Goal: Task Accomplishment & Management: Complete application form

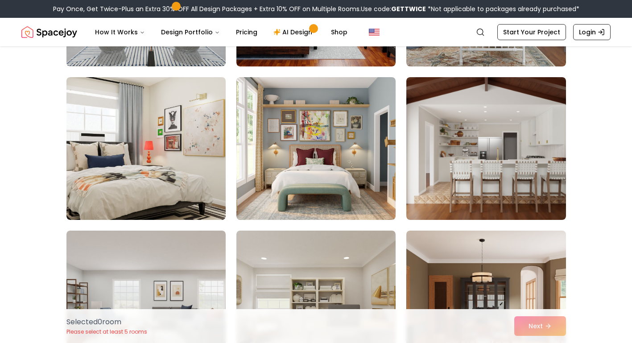
scroll to position [506, 0]
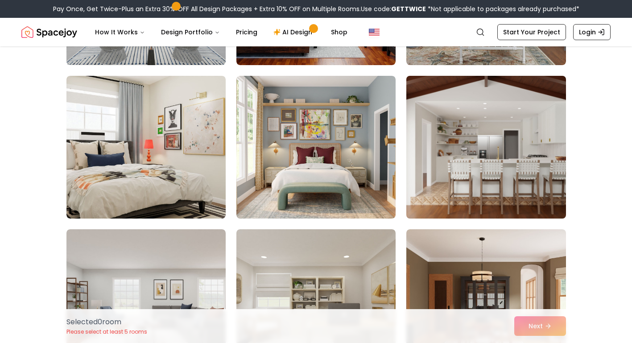
click at [517, 157] on img at bounding box center [485, 147] width 167 height 150
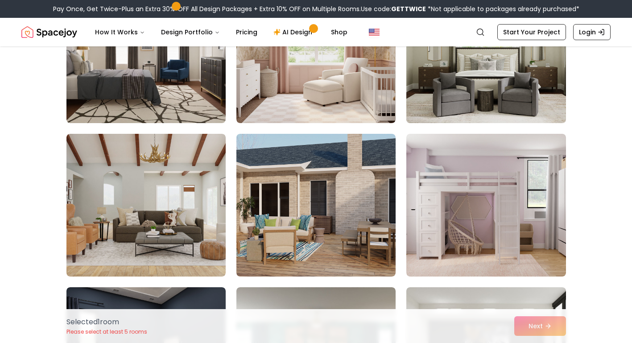
scroll to position [1983, 0]
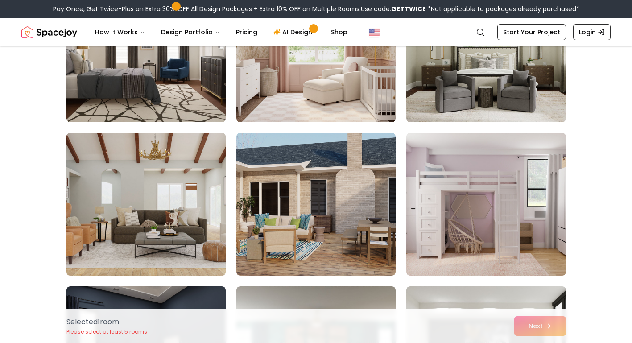
click at [195, 216] on img at bounding box center [145, 204] width 167 height 150
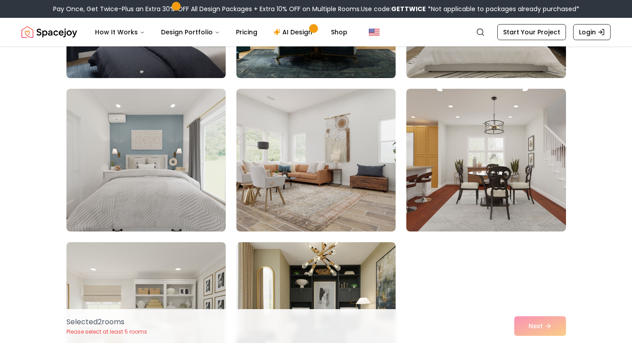
scroll to position [2335, 0]
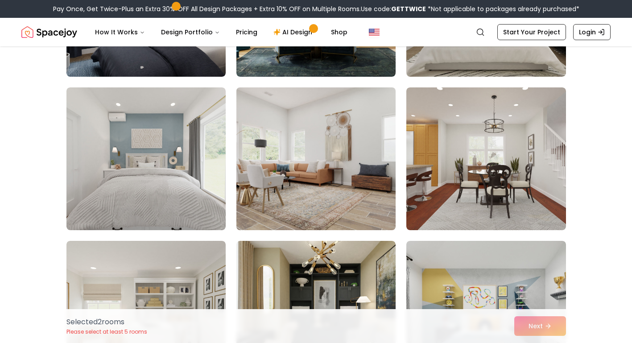
click at [385, 157] on img at bounding box center [315, 159] width 167 height 150
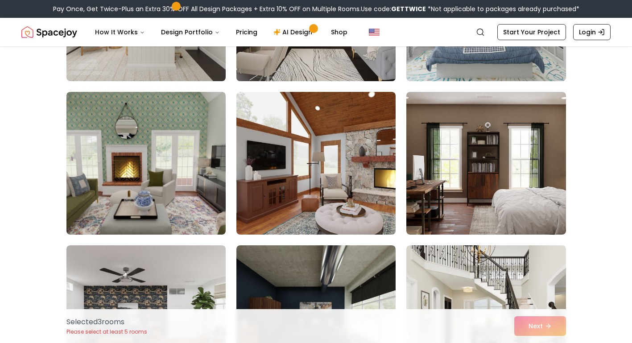
scroll to position [2682, 0]
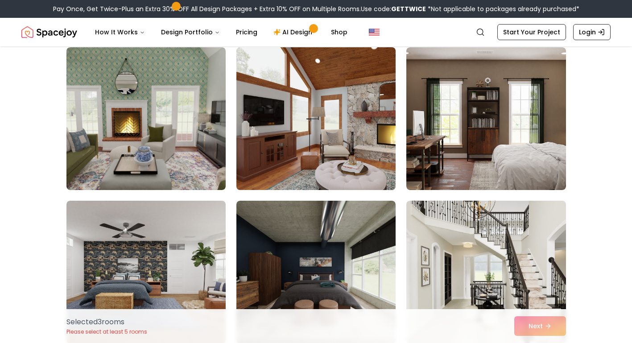
click at [361, 145] on img at bounding box center [315, 119] width 167 height 150
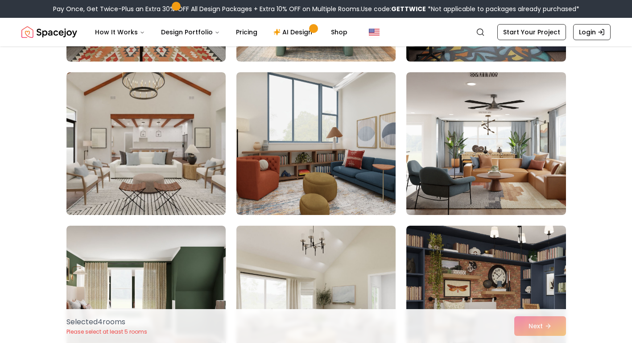
scroll to position [3119, 0]
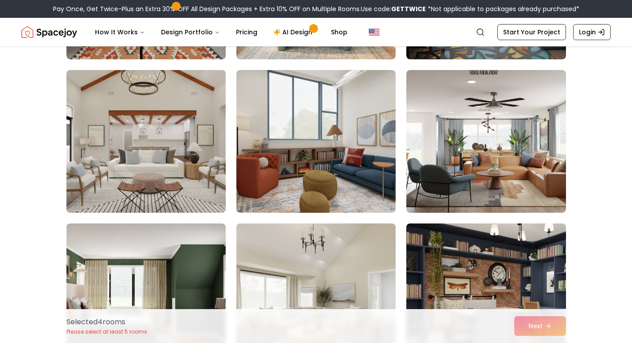
click at [161, 189] on img at bounding box center [145, 141] width 167 height 150
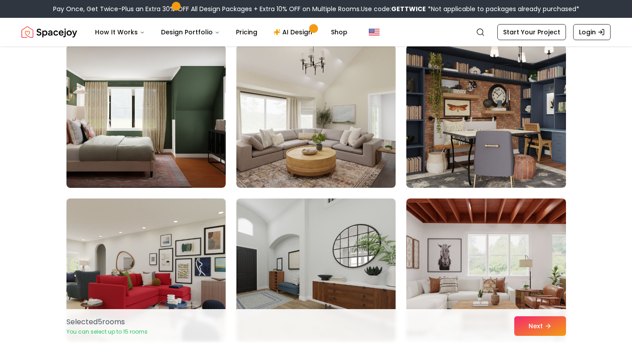
scroll to position [3297, 0]
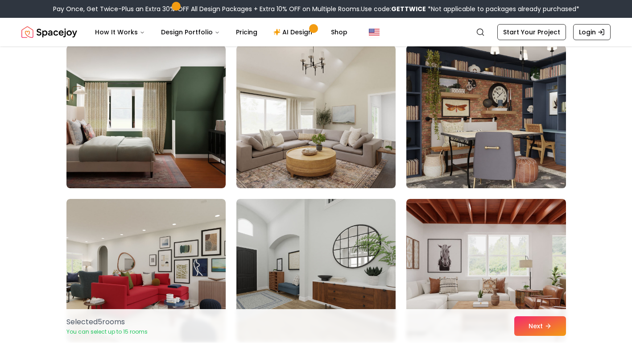
click at [453, 137] on img at bounding box center [485, 117] width 167 height 150
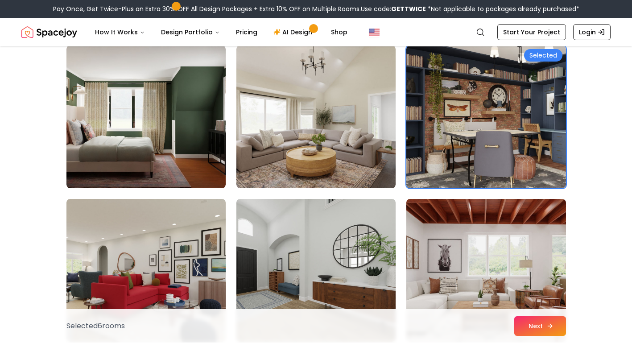
click at [540, 323] on button "Next" at bounding box center [540, 326] width 52 height 20
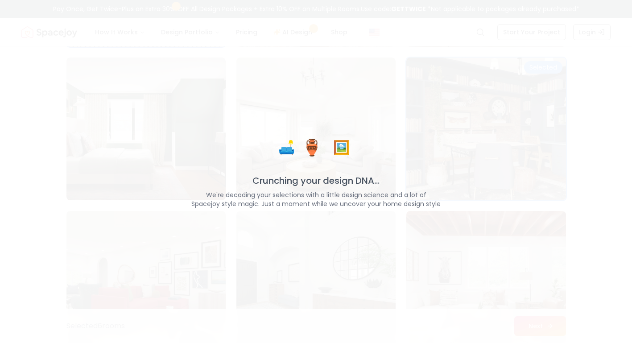
scroll to position [3315, 0]
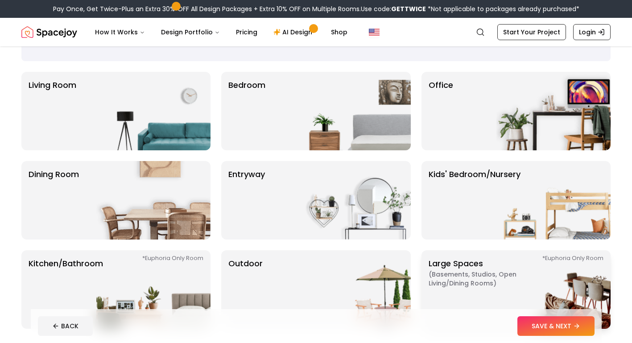
scroll to position [44, 0]
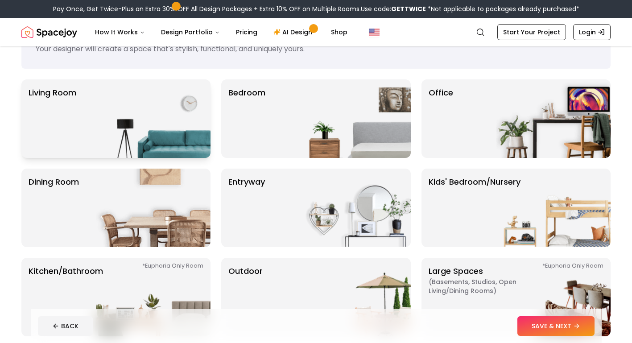
click at [184, 112] on img at bounding box center [153, 118] width 114 height 78
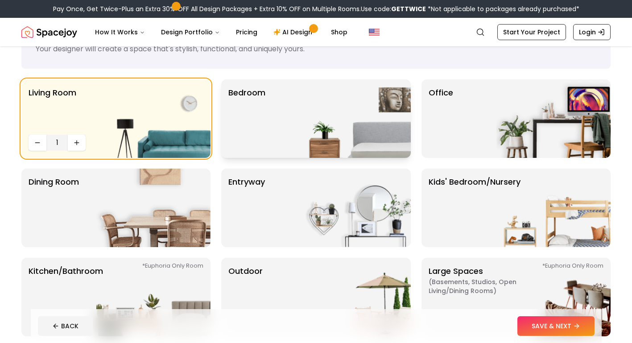
click at [295, 131] on div "Bedroom" at bounding box center [315, 118] width 189 height 78
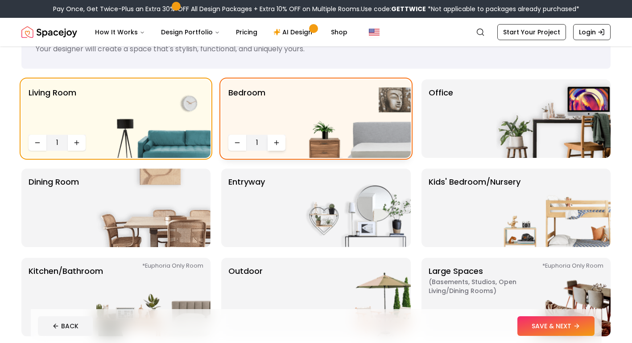
click at [272, 148] on button "Increase quantity" at bounding box center [277, 143] width 18 height 16
click at [271, 211] on div "entryway" at bounding box center [315, 208] width 189 height 78
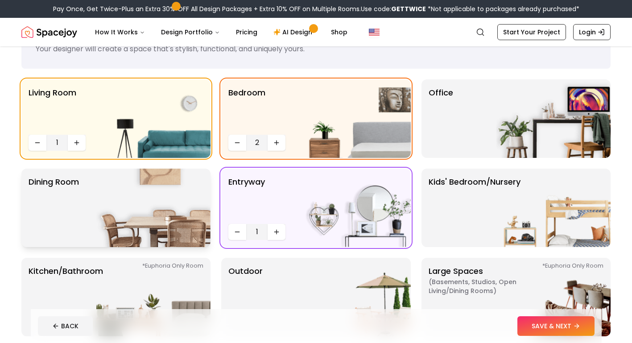
click at [165, 219] on img at bounding box center [153, 208] width 114 height 78
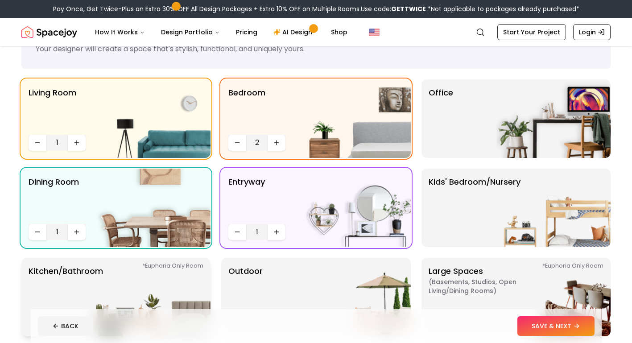
click at [160, 282] on img at bounding box center [153, 297] width 114 height 78
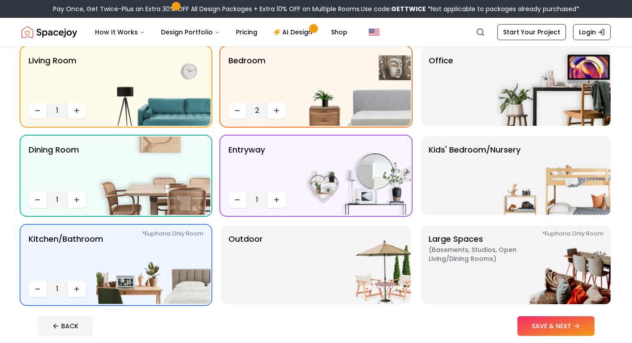
scroll to position [73, 0]
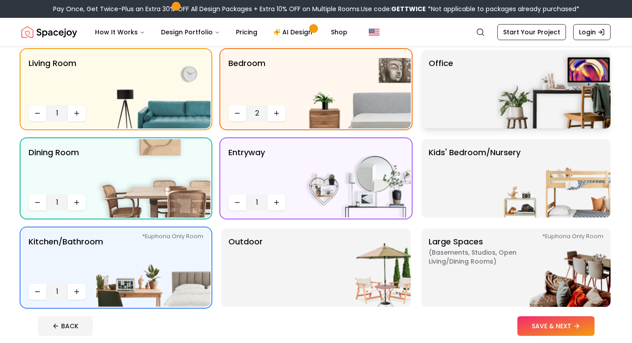
click at [524, 86] on img at bounding box center [553, 89] width 114 height 78
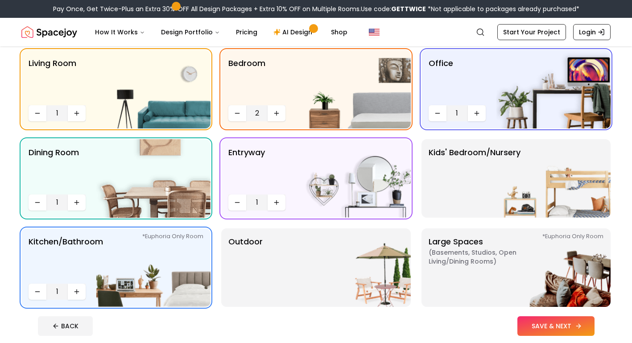
click at [569, 328] on button "SAVE & NEXT" at bounding box center [555, 326] width 77 height 20
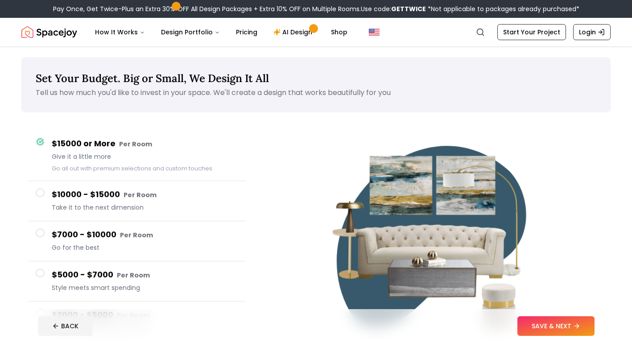
click at [82, 205] on span "Take it to the next dimension" at bounding box center [145, 207] width 187 height 9
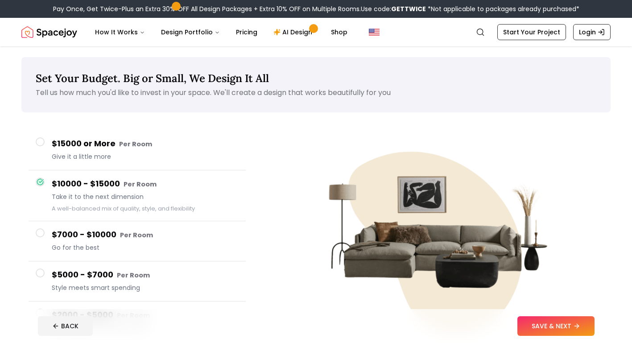
click at [72, 236] on h4 "$7000 - $10000 Per Room" at bounding box center [145, 234] width 187 height 13
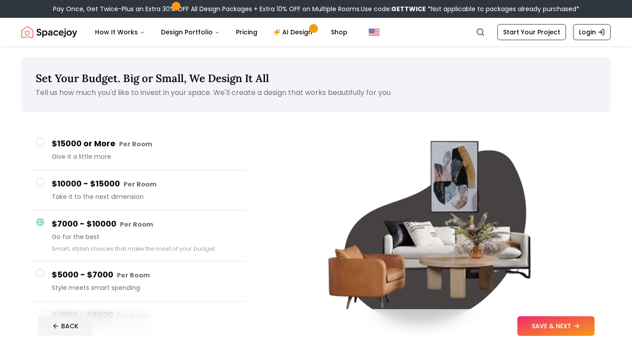
click at [85, 203] on button "$10000 - $15000 Per Room Take it to the next dimension" at bounding box center [137, 190] width 217 height 40
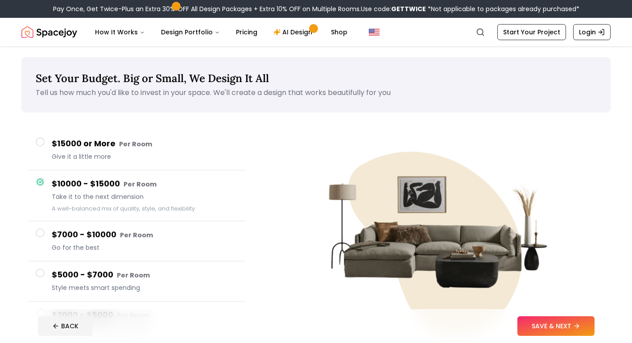
click at [90, 281] on h4 "$5000 - $7000 Per Room" at bounding box center [145, 274] width 187 height 13
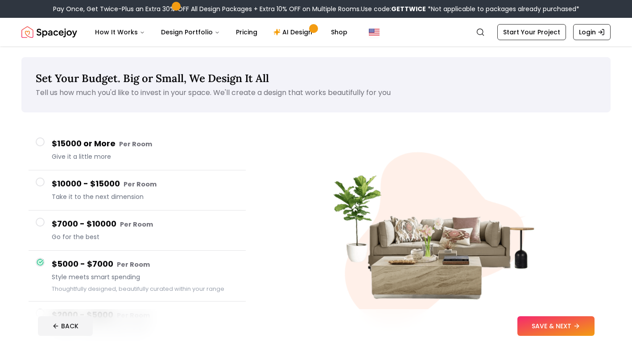
click at [98, 238] on span "Go for the best" at bounding box center [145, 236] width 187 height 9
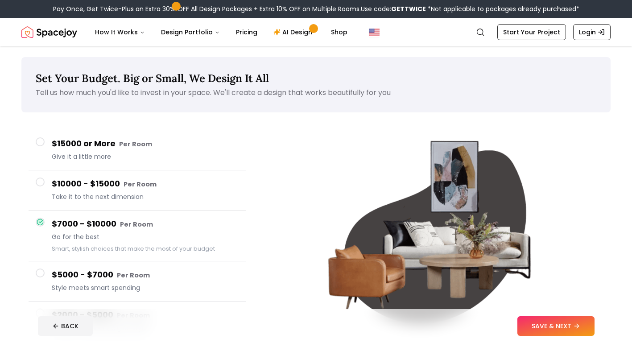
click at [114, 198] on span "Take it to the next dimension" at bounding box center [145, 196] width 187 height 9
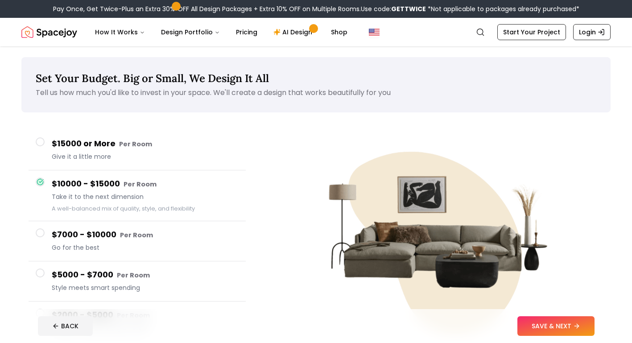
click at [107, 234] on h4 "$7000 - $10000 Per Room" at bounding box center [145, 234] width 187 height 13
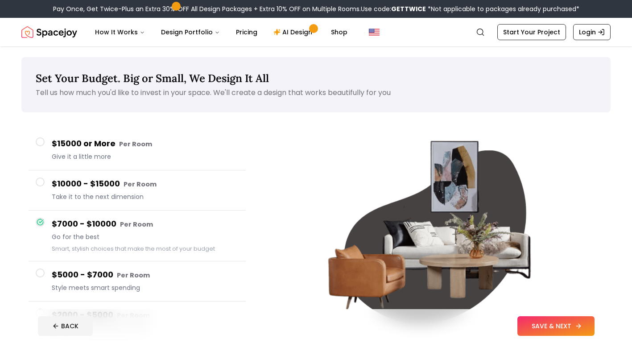
click at [550, 318] on button "SAVE & NEXT" at bounding box center [555, 326] width 77 height 20
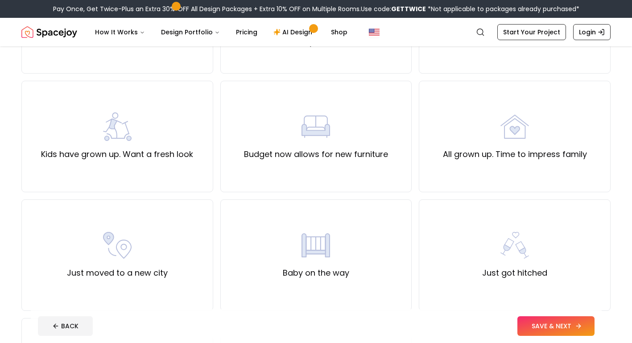
scroll to position [124, 0]
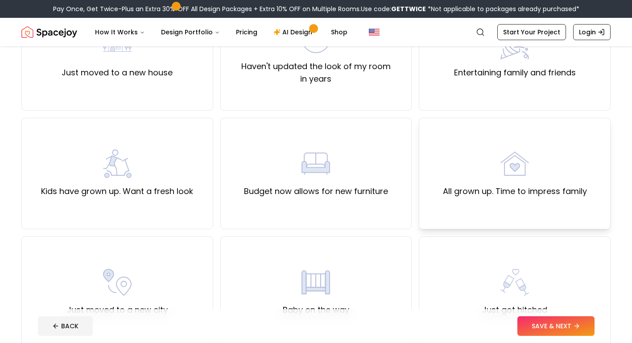
click at [567, 215] on div "All grown up. Time to impress family" at bounding box center [515, 173] width 192 height 111
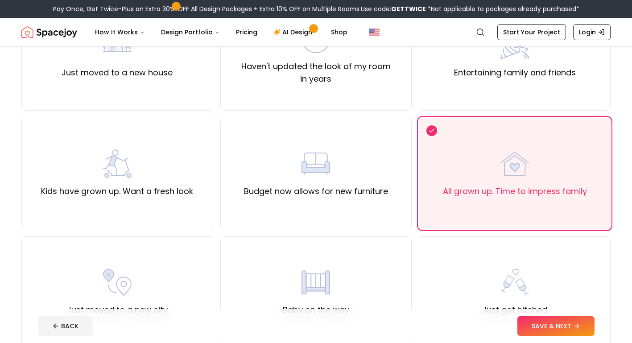
click at [553, 337] on footer "BACK SAVE & NEXT" at bounding box center [316, 326] width 571 height 34
click at [555, 328] on button "SAVE & NEXT" at bounding box center [555, 326] width 77 height 20
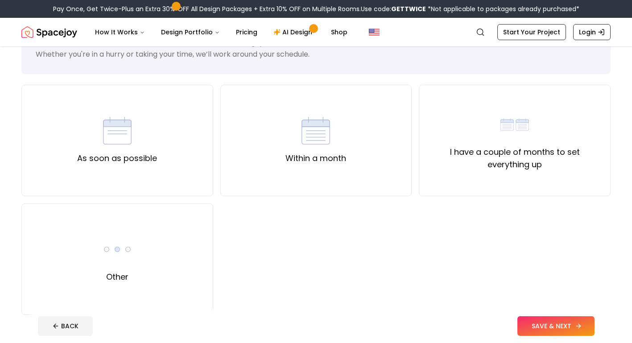
scroll to position [44, 0]
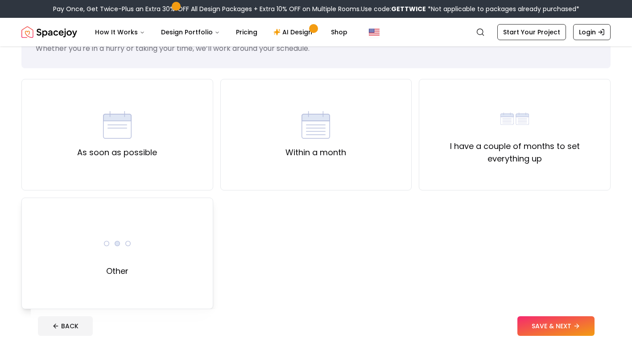
click at [159, 302] on div "Other" at bounding box center [117, 253] width 192 height 111
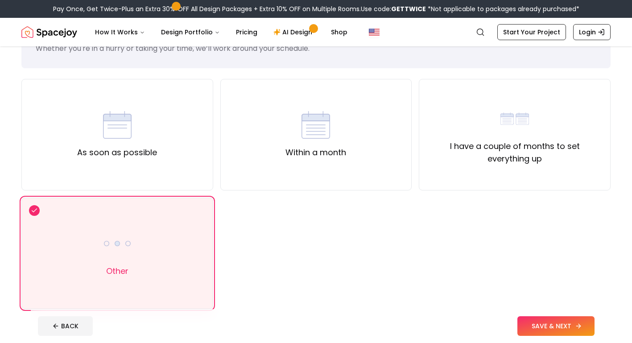
click at [553, 324] on button "SAVE & NEXT" at bounding box center [555, 326] width 77 height 20
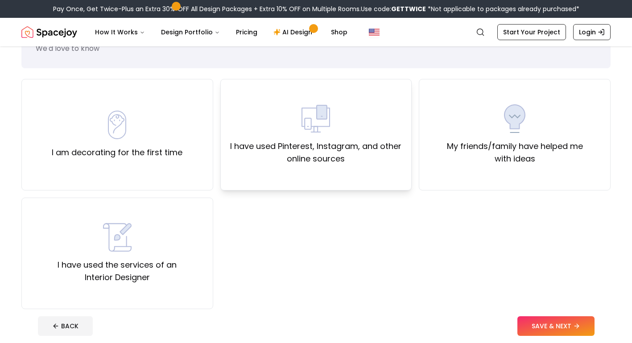
click at [401, 80] on div "I have used Pinterest, Instagram, and other online sources" at bounding box center [316, 134] width 192 height 111
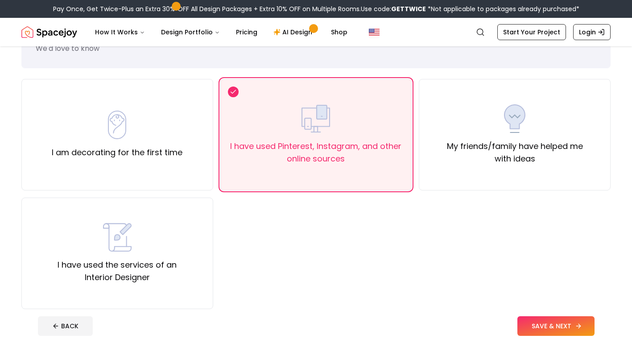
click at [555, 334] on button "SAVE & NEXT" at bounding box center [555, 326] width 77 height 20
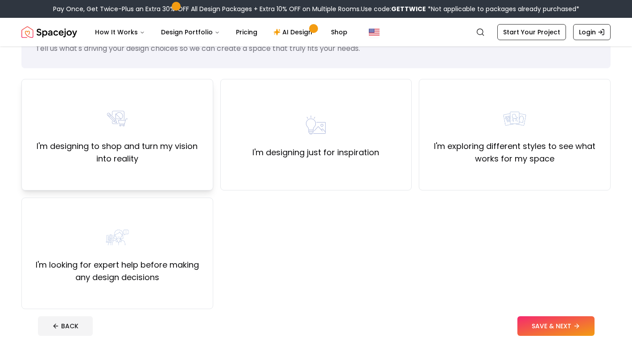
click at [131, 156] on label "I'm designing to shop and turn my vision into reality" at bounding box center [117, 152] width 177 height 25
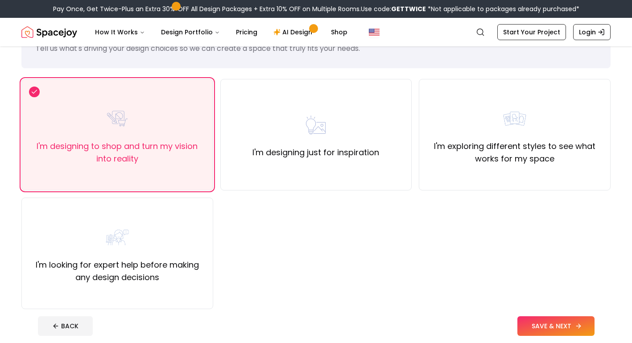
click at [550, 330] on button "SAVE & NEXT" at bounding box center [555, 326] width 77 height 20
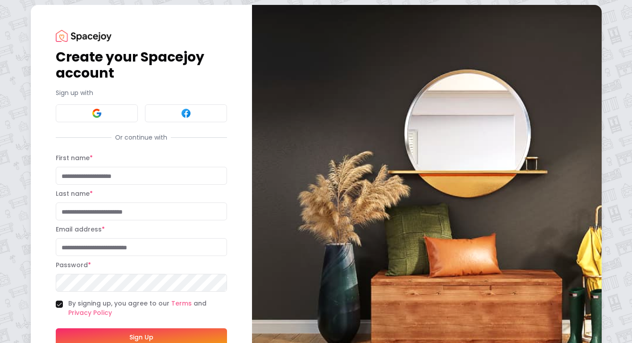
scroll to position [0, 0]
